Goal: Information Seeking & Learning: Understand process/instructions

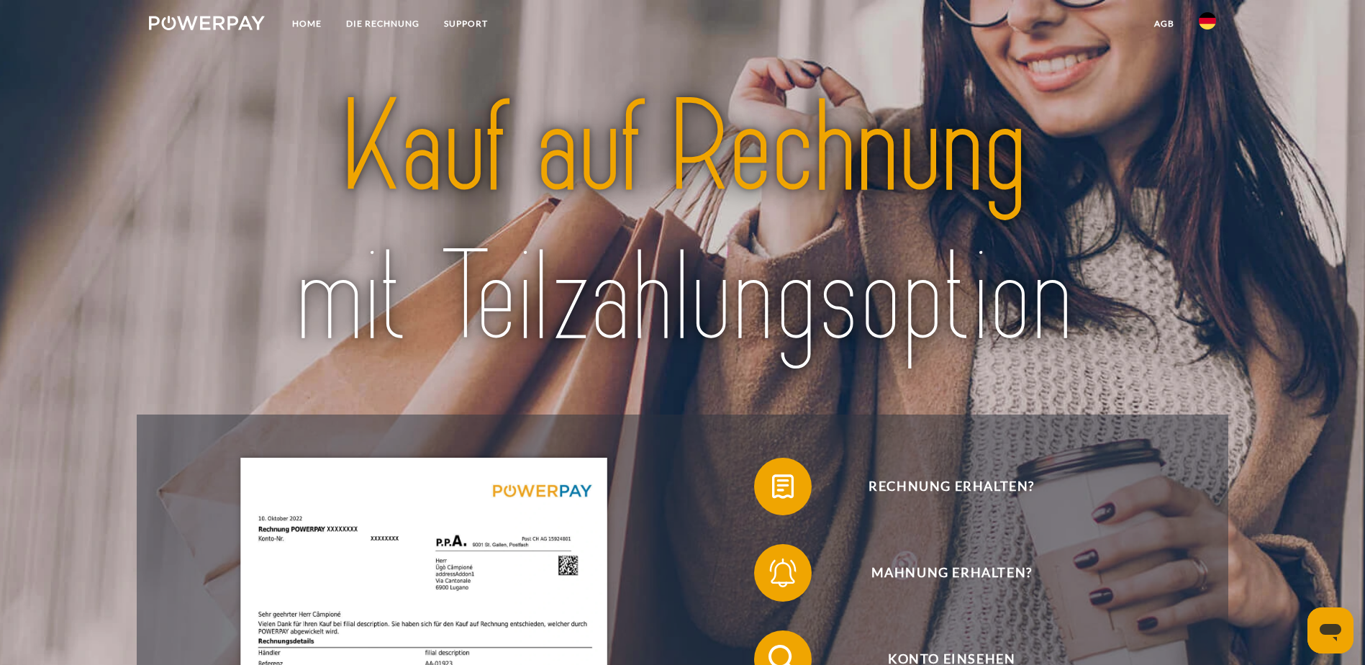
scroll to position [72, 0]
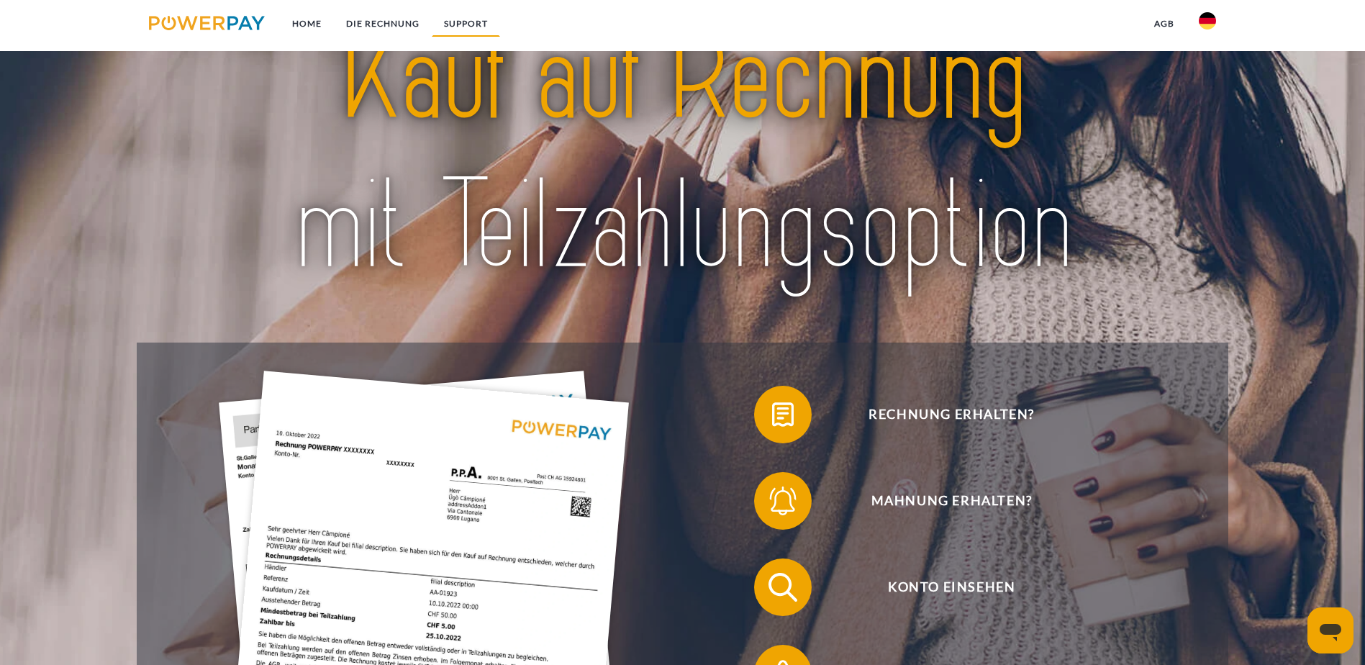
click at [458, 24] on link "SUPPORT" at bounding box center [466, 24] width 68 height 26
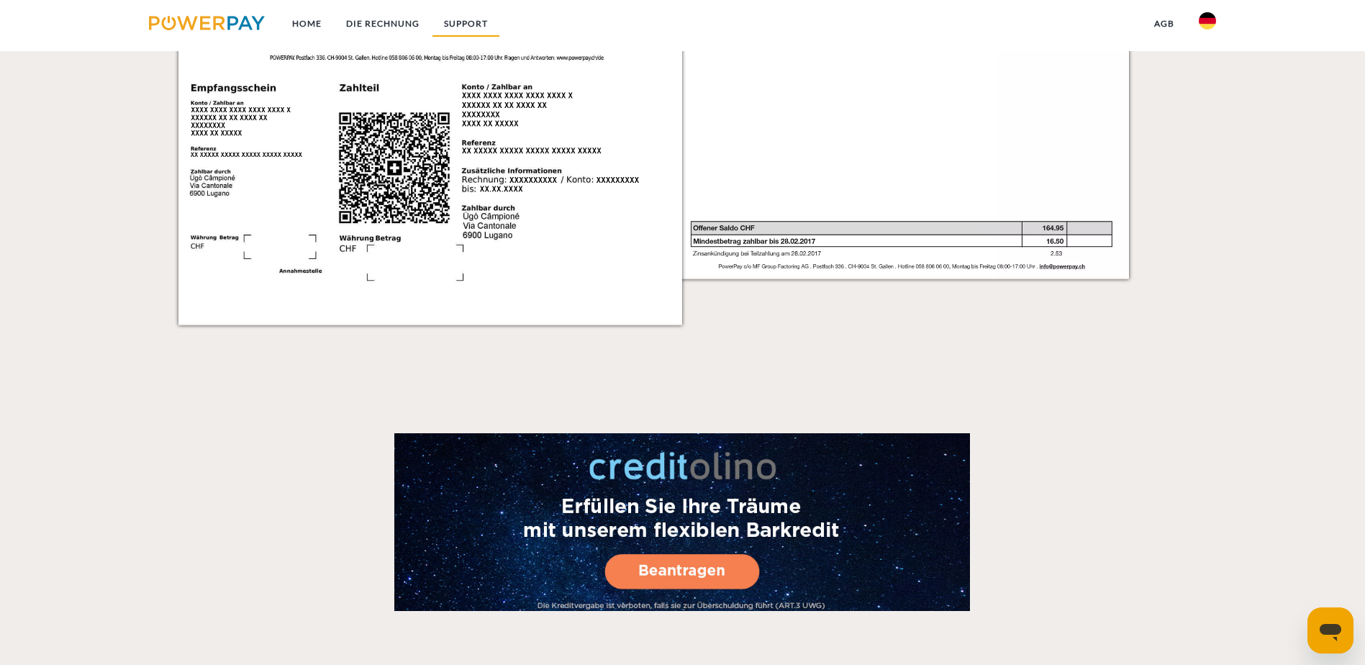
scroll to position [2525, 0]
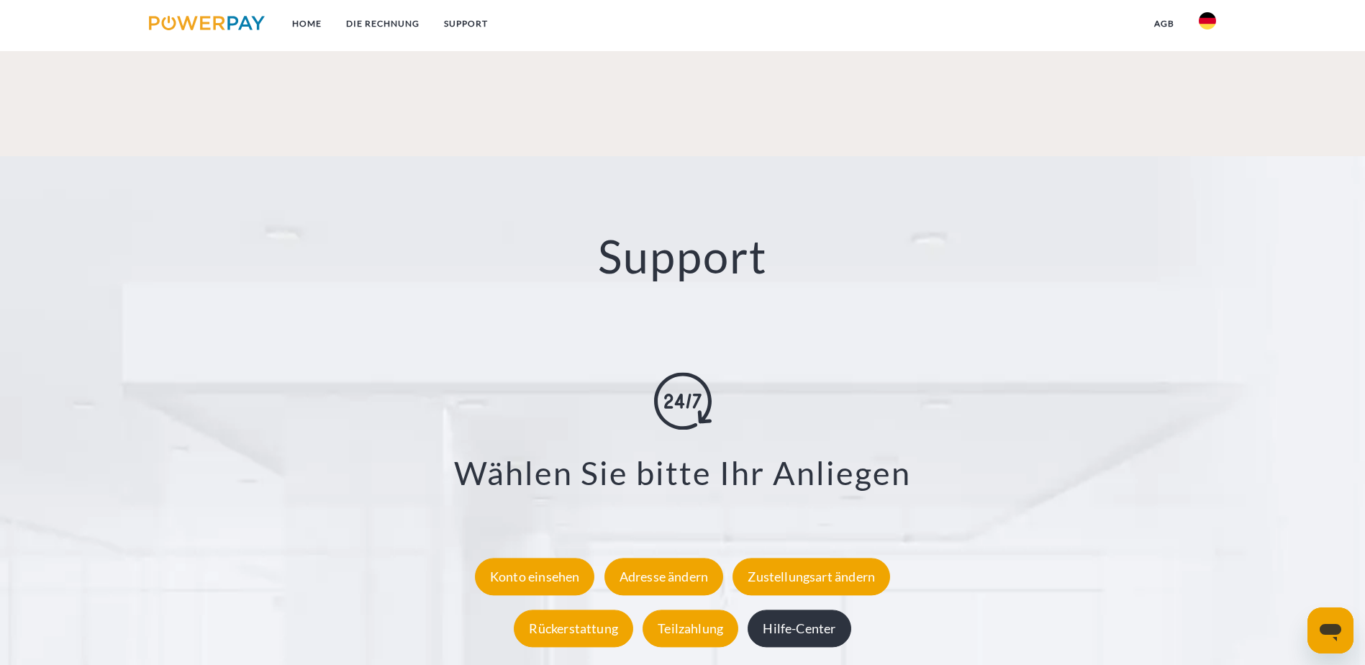
click at [771, 609] on div "Hilfe-Center" at bounding box center [799, 627] width 103 height 37
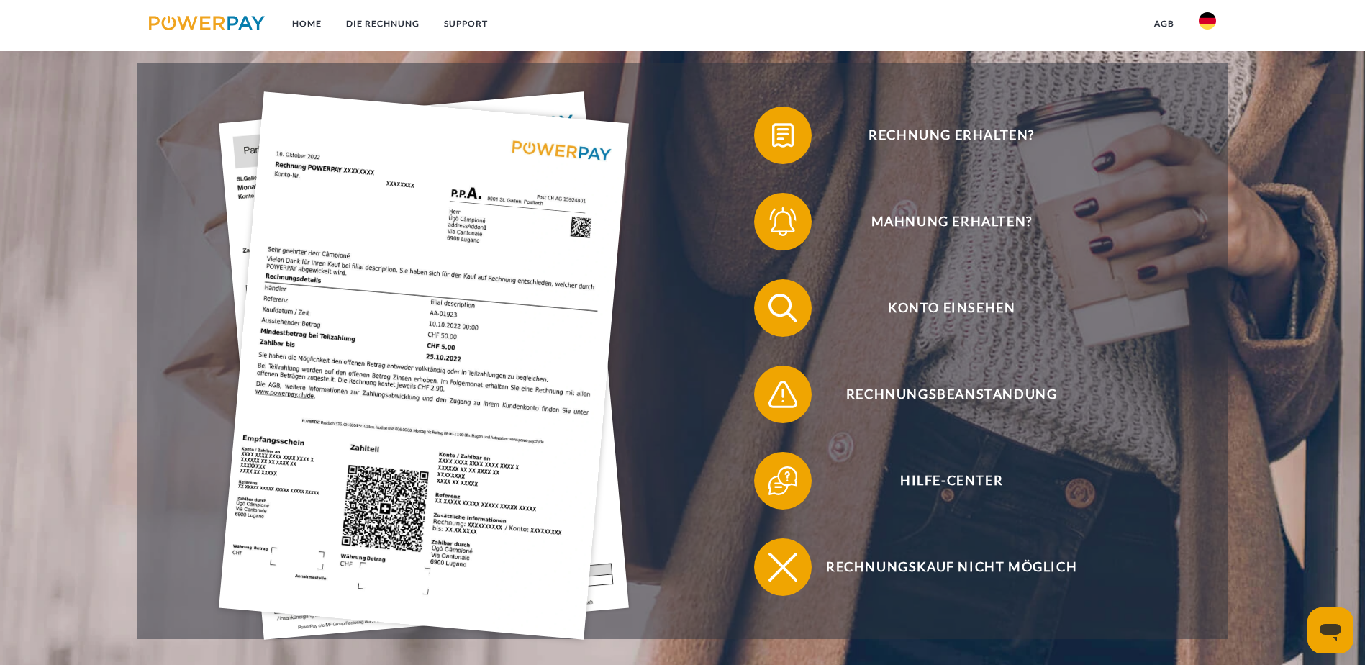
scroll to position [360, 0]
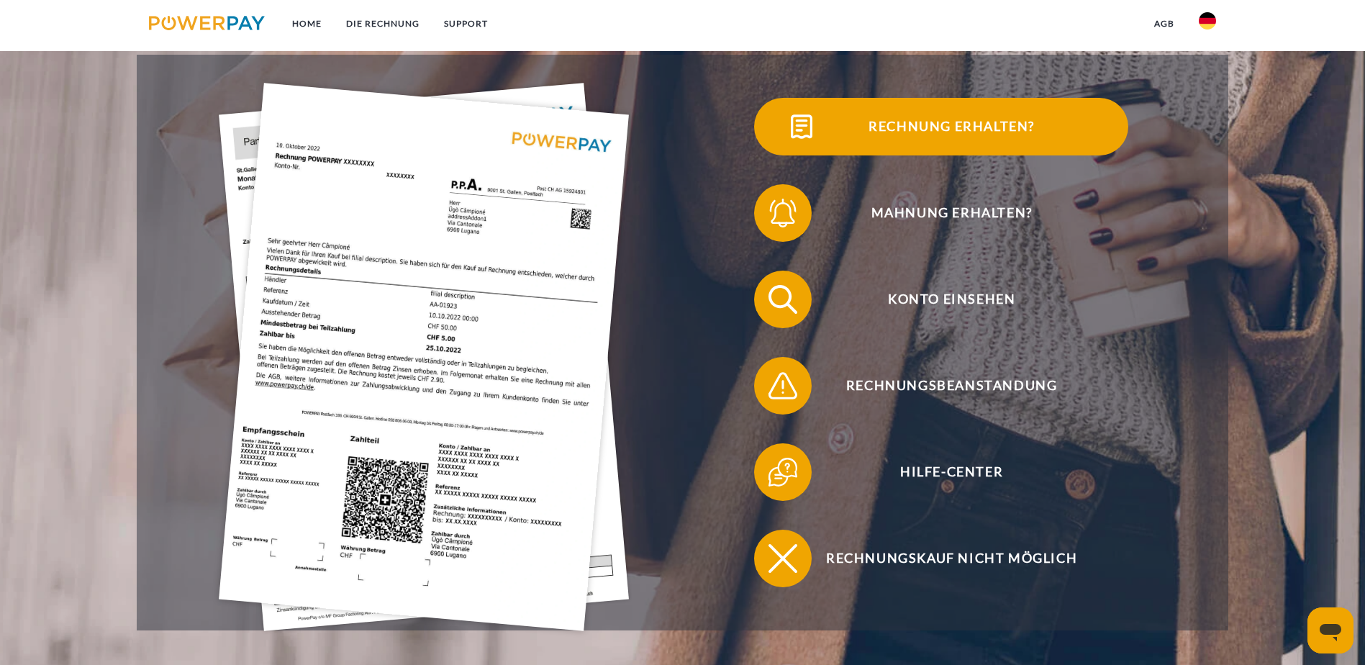
click at [775, 149] on span "Rechnung erhalten?" at bounding box center [951, 127] width 353 height 58
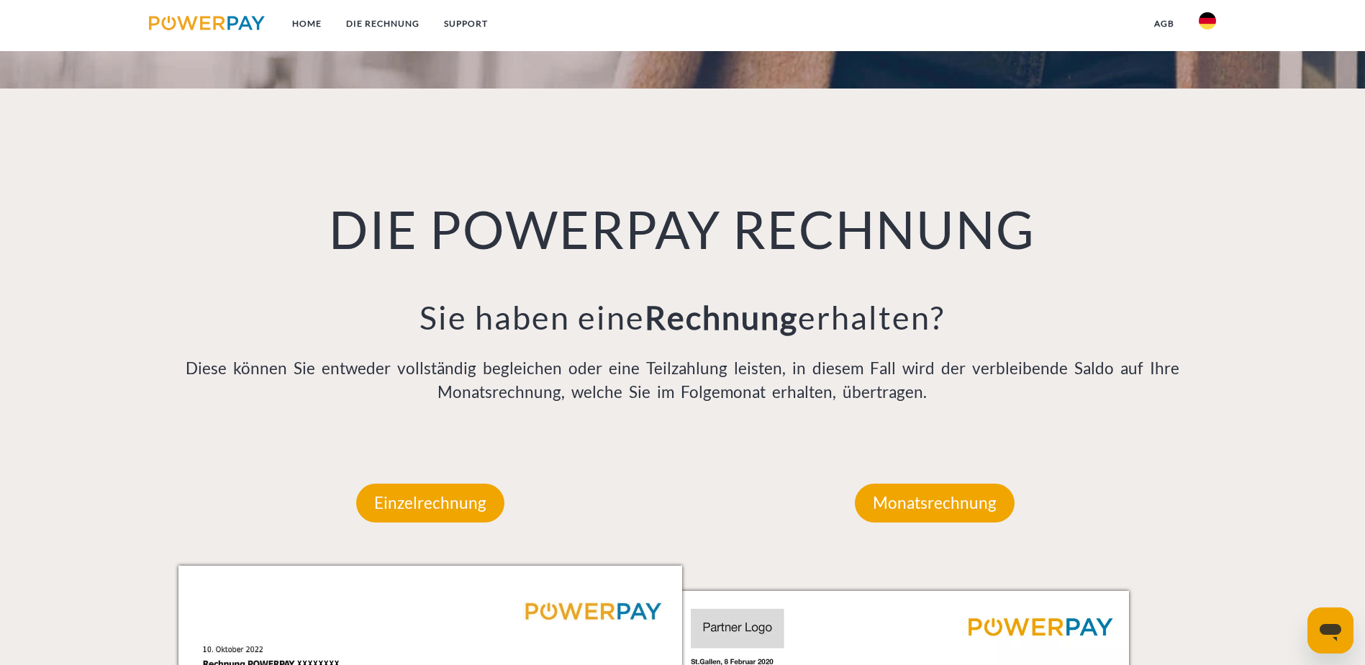
scroll to position [1007, 0]
